Goal: Information Seeking & Learning: Understand process/instructions

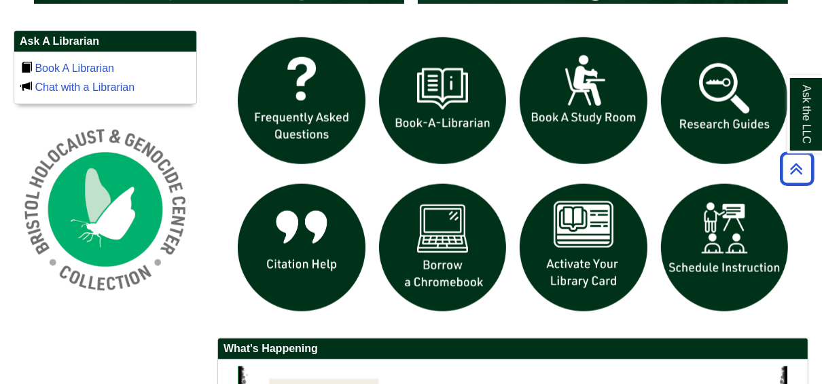
scroll to position [924, 0]
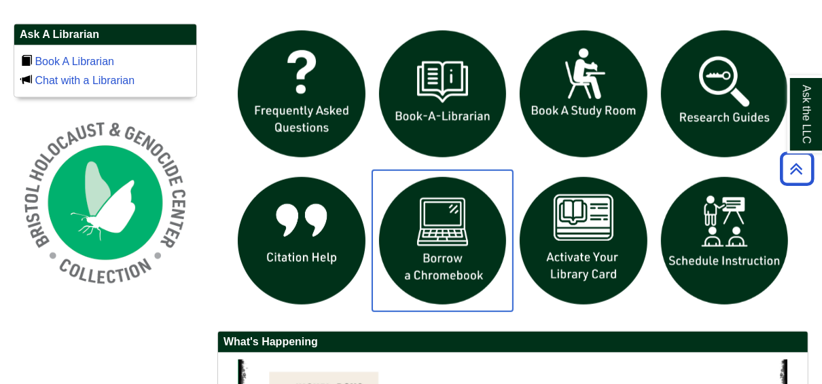
click at [448, 268] on img "slideshow" at bounding box center [442, 241] width 141 height 141
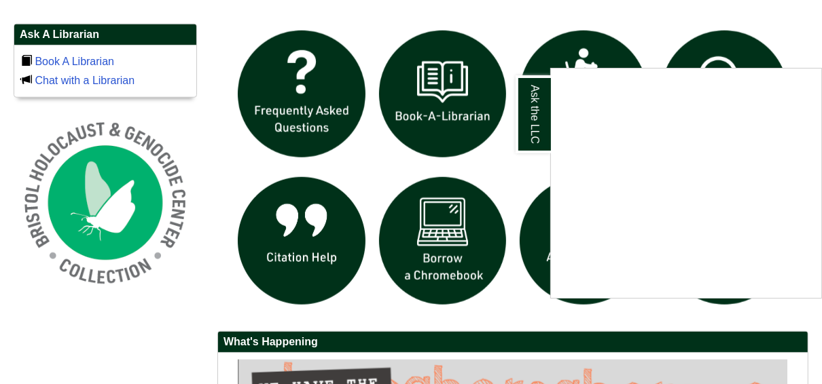
click at [367, 7] on div "Ask the LLC" at bounding box center [411, 192] width 822 height 384
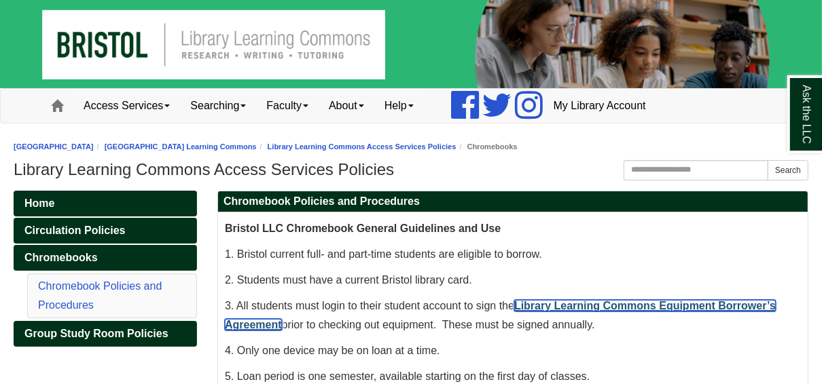
click at [611, 308] on link "Library Learning Commons Equipment Borrower’s Agreement" at bounding box center [500, 315] width 551 height 31
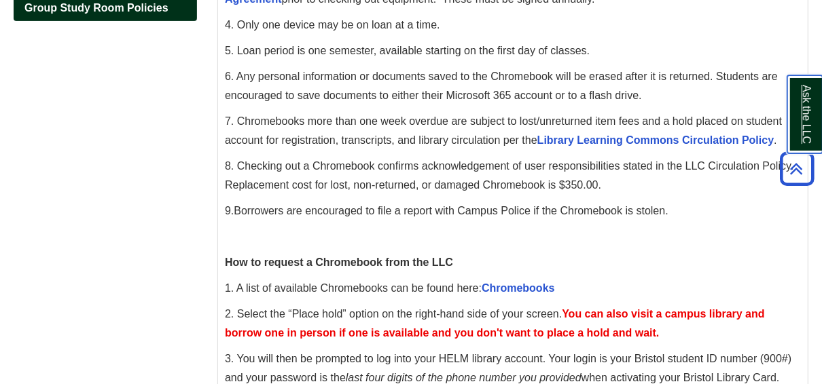
scroll to position [380, 0]
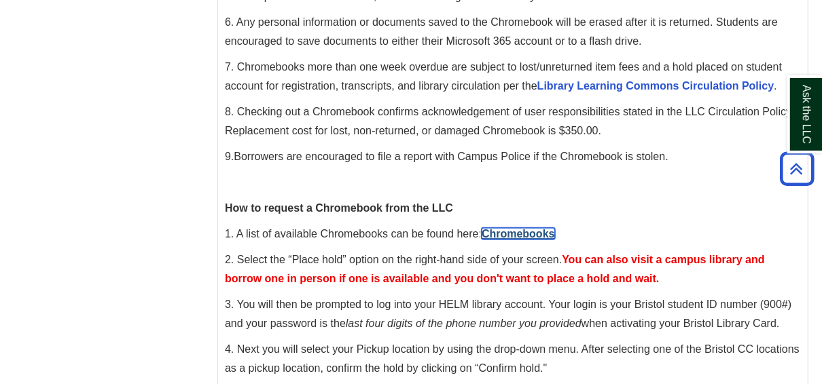
click at [525, 232] on link "Chromebooks" at bounding box center [518, 234] width 73 height 12
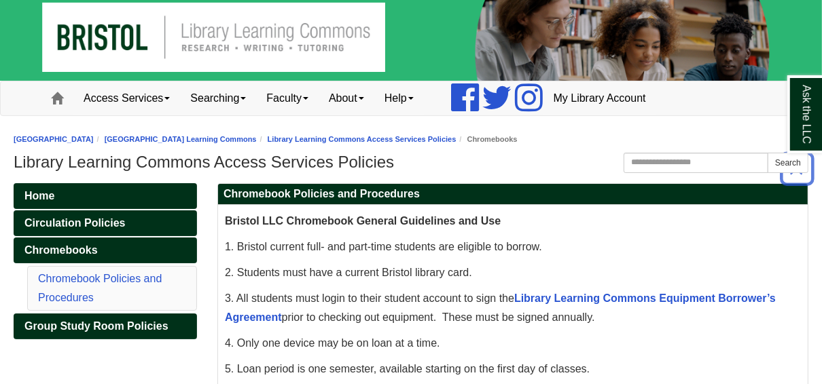
scroll to position [0, 0]
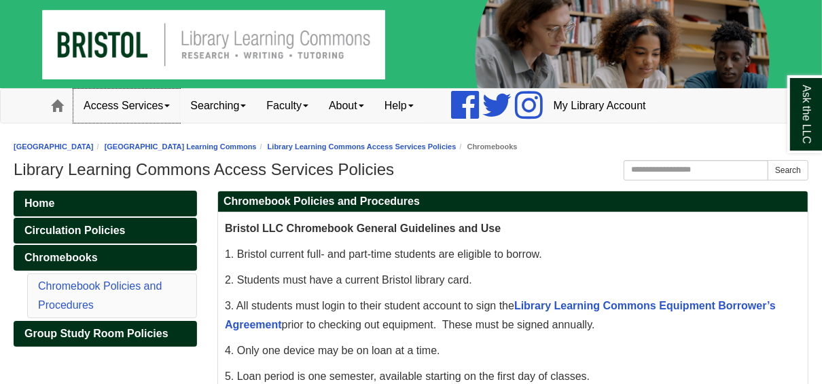
click at [133, 111] on link "Access Services" at bounding box center [126, 106] width 107 height 34
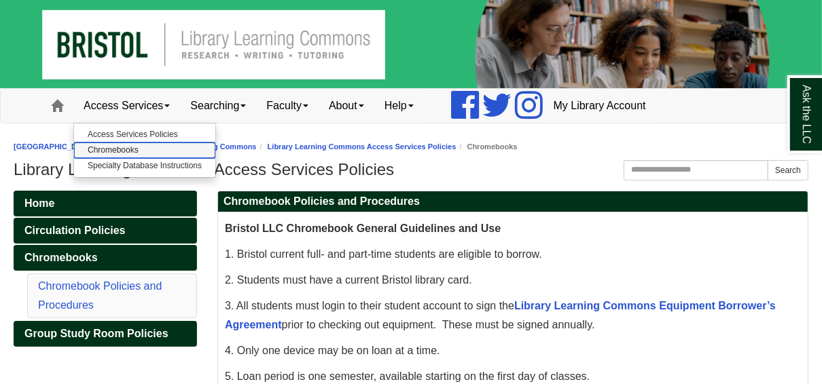
click at [125, 144] on link "Chromebooks" at bounding box center [144, 151] width 141 height 16
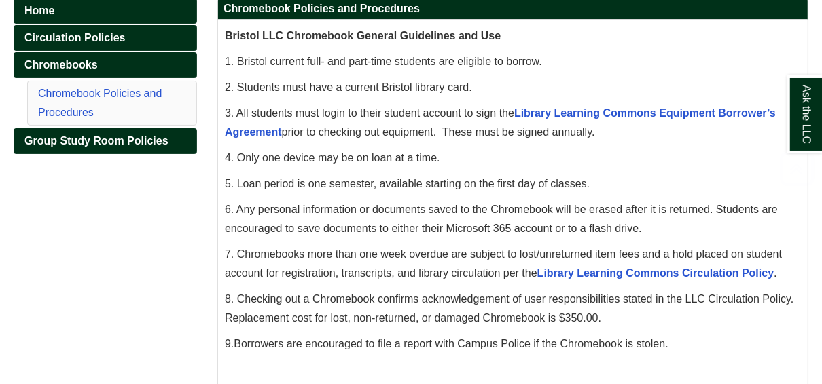
scroll to position [217, 0]
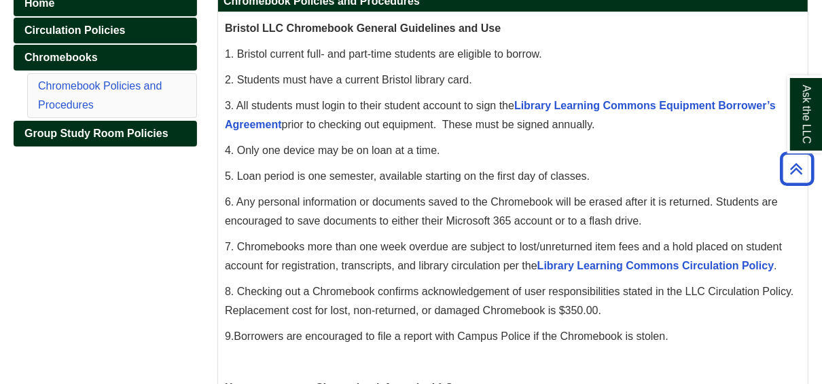
scroll to position [217, 0]
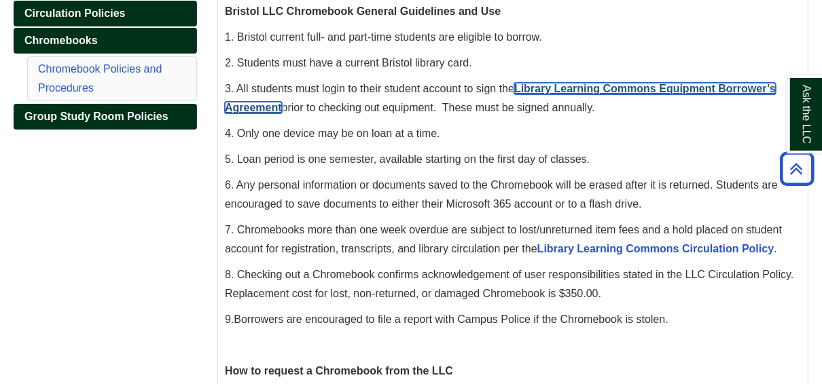
click at [615, 87] on link "Library Learning Commons Equipment Borrower’s Agreement" at bounding box center [500, 98] width 551 height 31
click at [704, 88] on link "Library Learning Commons Equipment Borrower’s Agreement" at bounding box center [500, 98] width 551 height 31
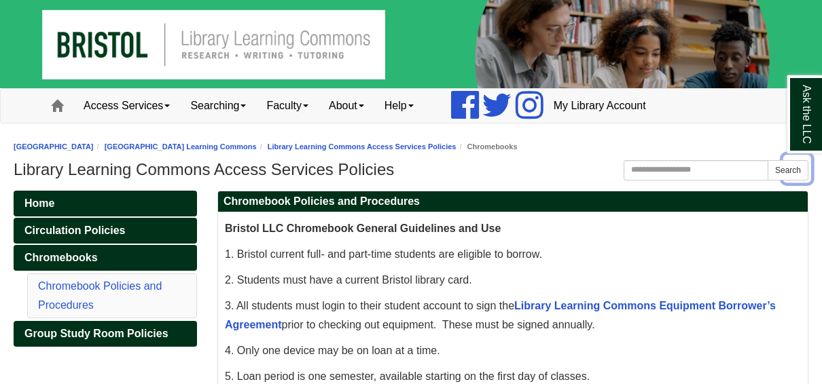
scroll to position [217, 0]
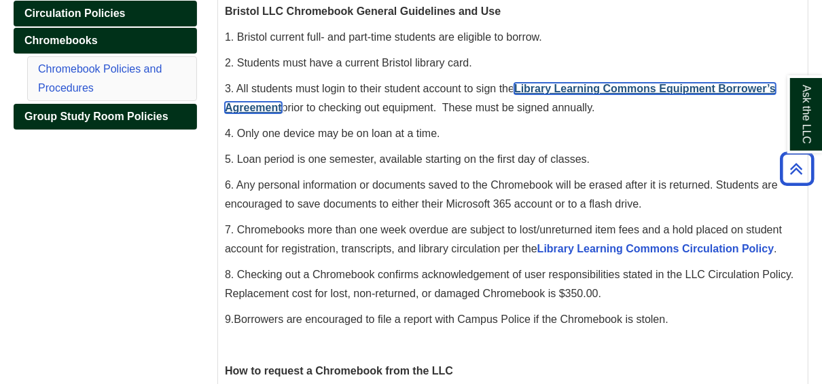
click at [552, 86] on link "Library Learning Commons Equipment Borrower’s Agreement" at bounding box center [500, 98] width 551 height 31
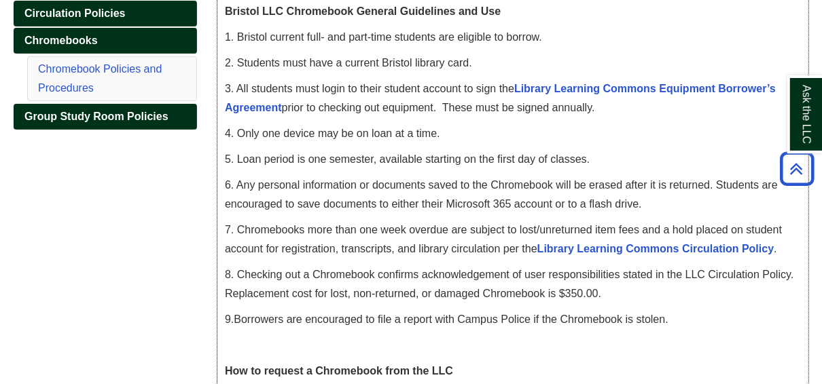
click at [603, 81] on p "3. All students must login to their student account to sign the Library Learnin…" at bounding box center [513, 98] width 576 height 38
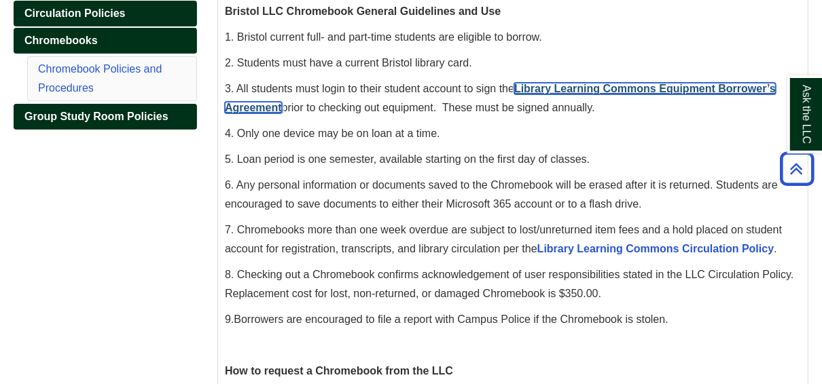
click at [603, 83] on link "Library Learning Commons Equipment Borrower’s Agreement" at bounding box center [500, 98] width 551 height 31
